Goal: Check status

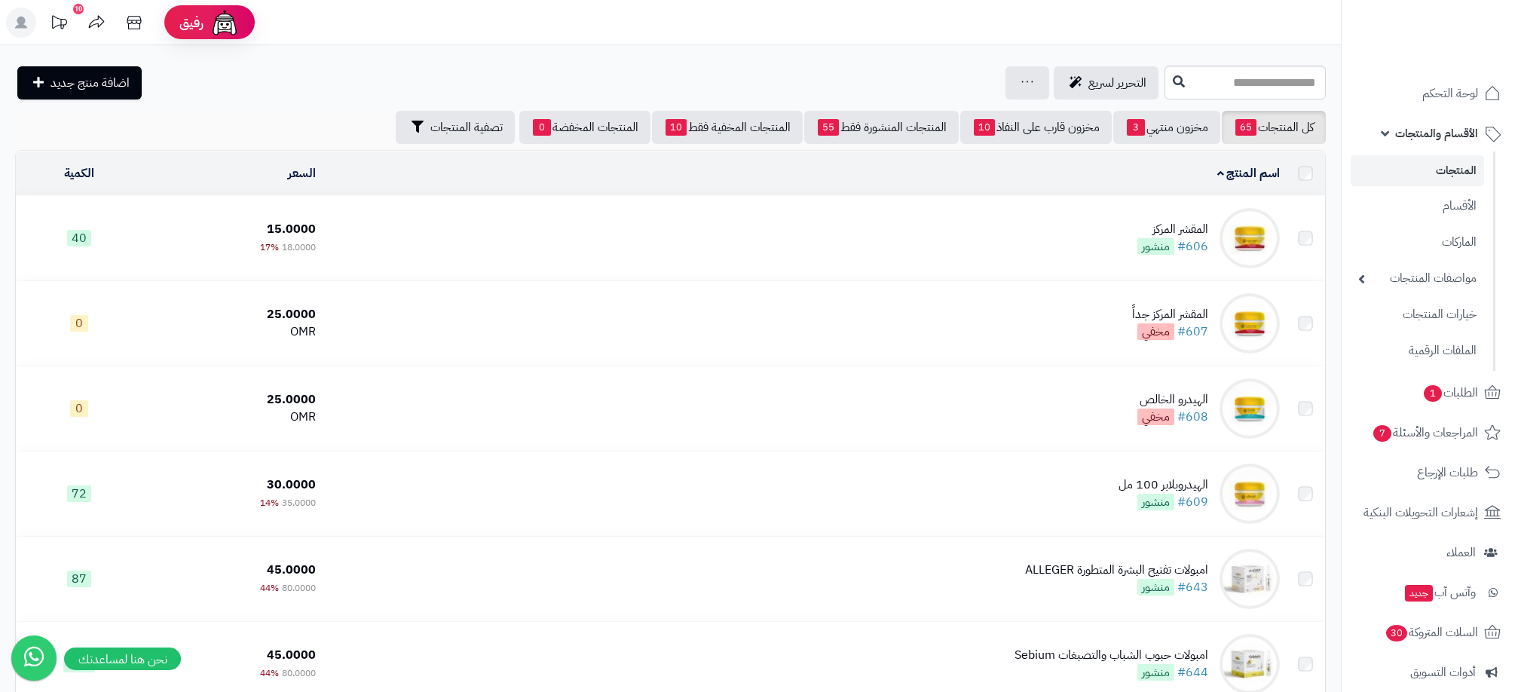
scroll to position [3633, 0]
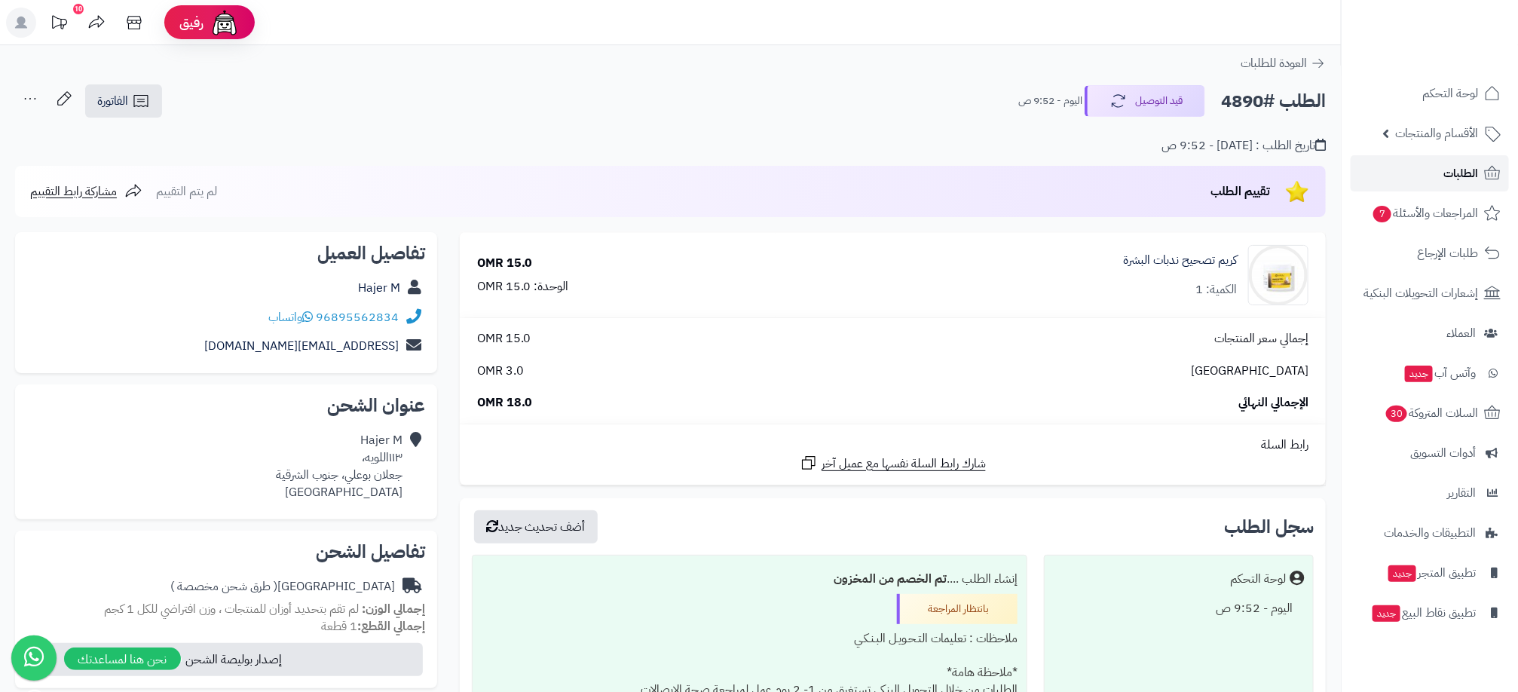
click at [1460, 159] on link "الطلبات" at bounding box center [1430, 173] width 158 height 36
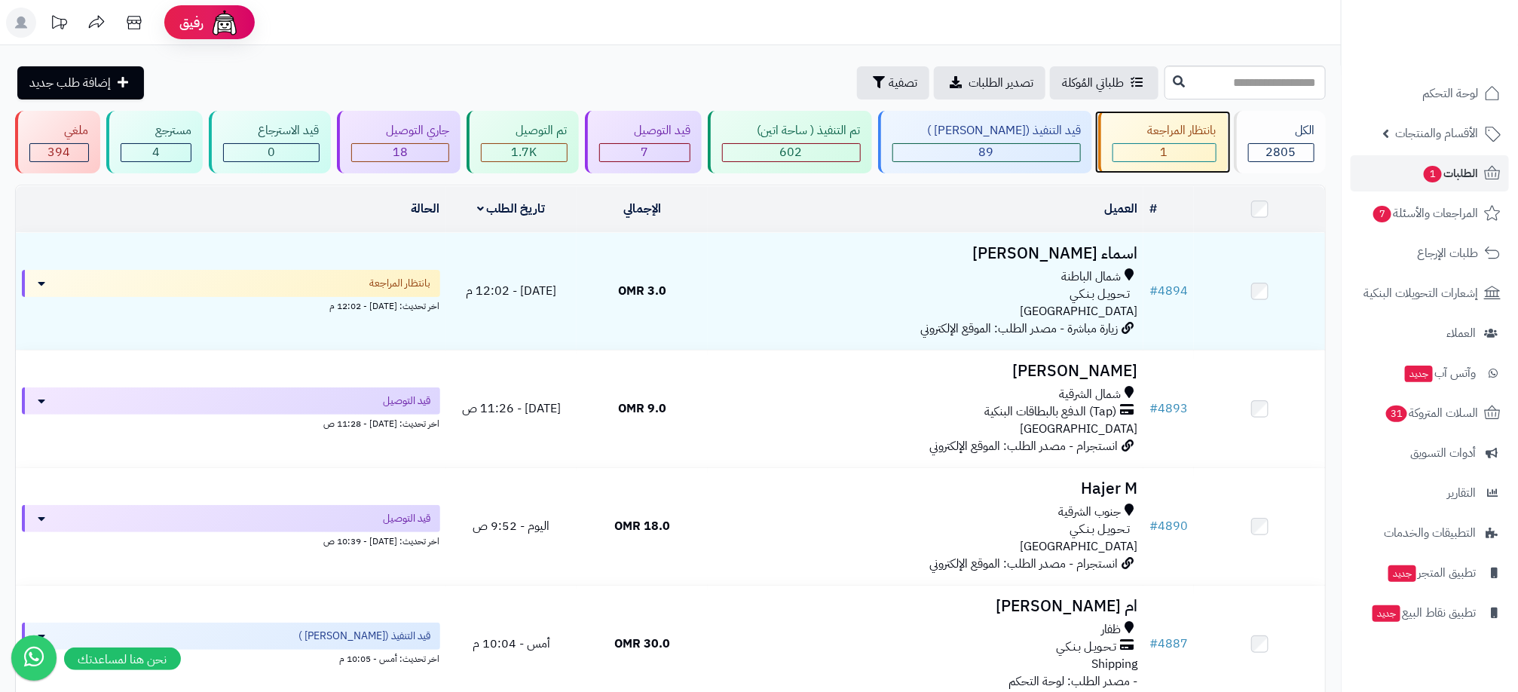
click at [1152, 141] on div "بانتظار المراجعة 1" at bounding box center [1163, 142] width 130 height 63
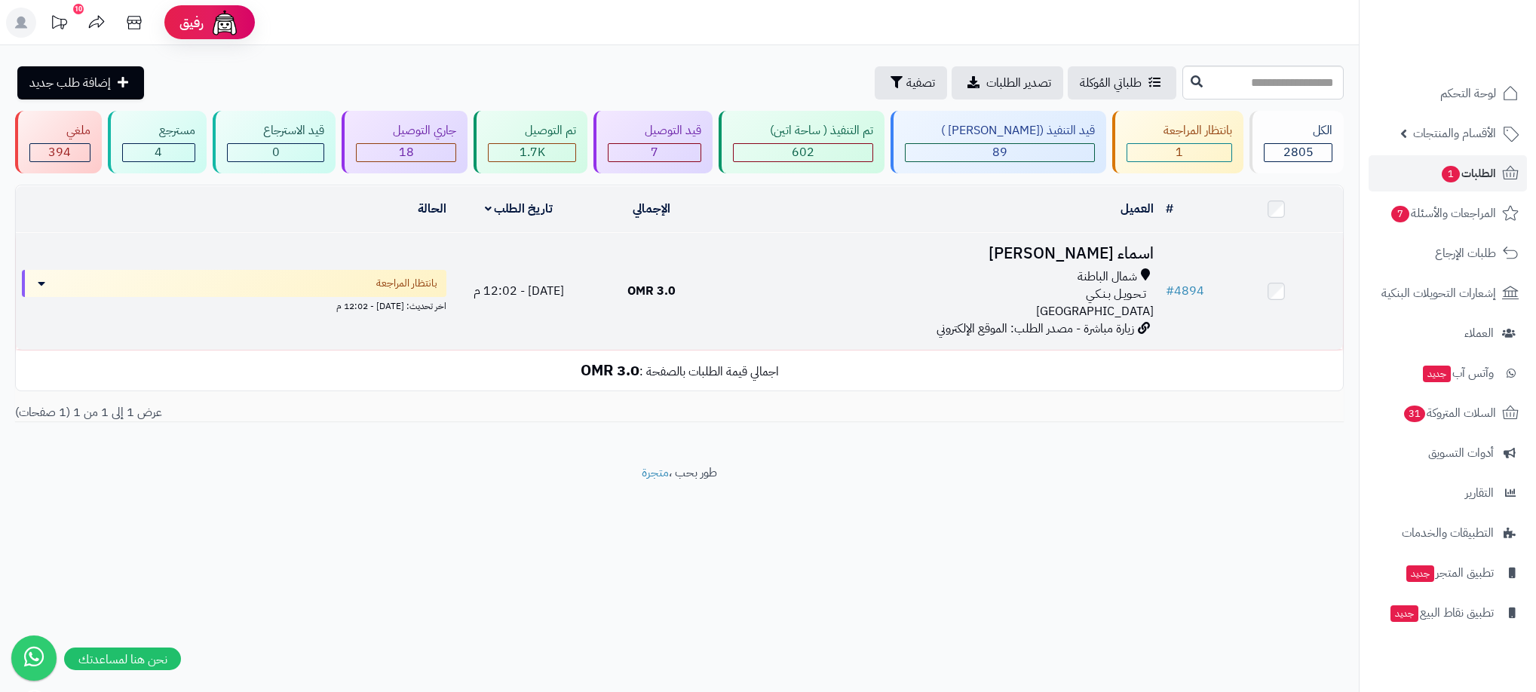
click at [894, 262] on td "اسماء الكثيري شمال الباطنة تـحـويـل بـنـكـي عمان زيارة مباشرة - مصدر الطلب: الم…" at bounding box center [939, 291] width 442 height 117
click at [896, 270] on div "شمال الباطنة" at bounding box center [939, 276] width 430 height 17
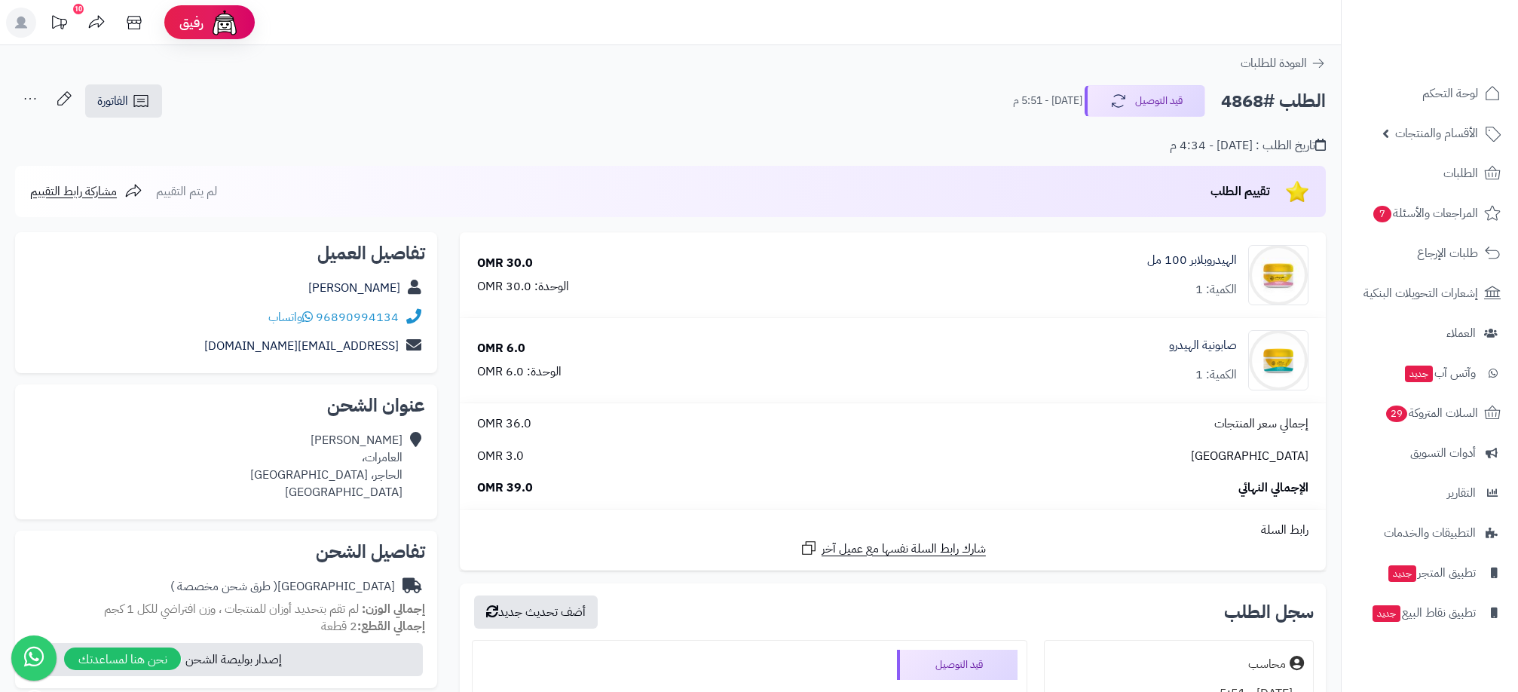
scroll to position [226, 0]
